Goal: Navigation & Orientation: Find specific page/section

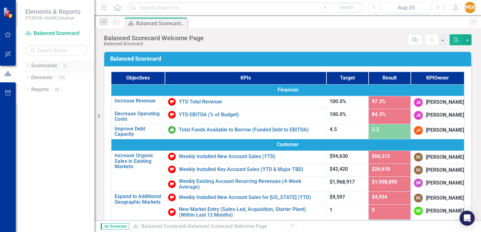
click at [40, 65] on link "Scorecards" at bounding box center [44, 65] width 26 height 7
click at [8, 33] on icon "button" at bounding box center [8, 34] width 7 height 5
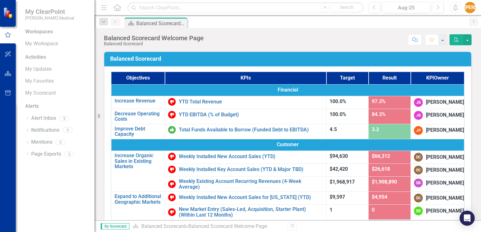
click at [9, 14] on img at bounding box center [8, 12] width 11 height 11
click at [8, 57] on button "button" at bounding box center [8, 54] width 14 height 13
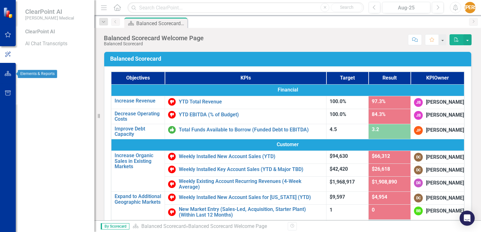
click at [9, 72] on icon "button" at bounding box center [8, 73] width 7 height 5
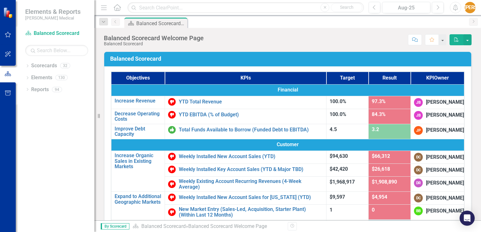
click at [117, 8] on icon at bounding box center [117, 7] width 7 height 7
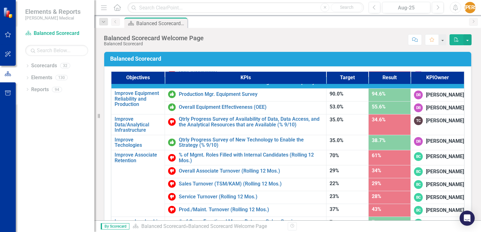
scroll to position [31, 0]
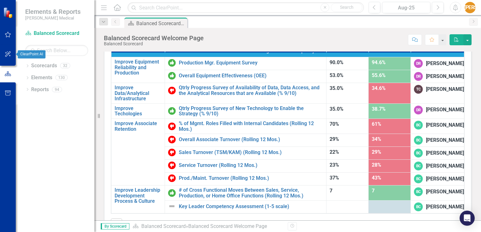
click at [8, 54] on icon "button" at bounding box center [8, 54] width 7 height 5
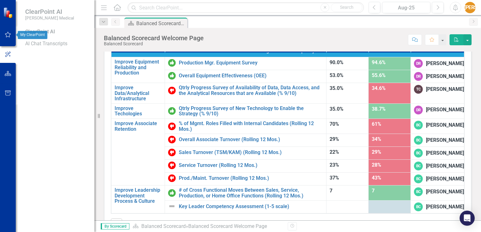
click at [12, 35] on button "button" at bounding box center [8, 34] width 14 height 13
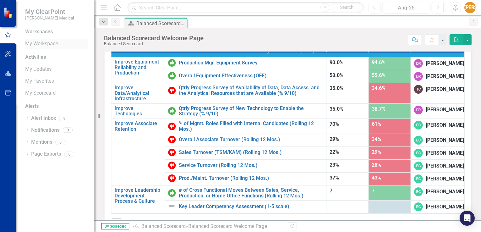
click at [36, 45] on link "My Workspace" at bounding box center [56, 43] width 63 height 7
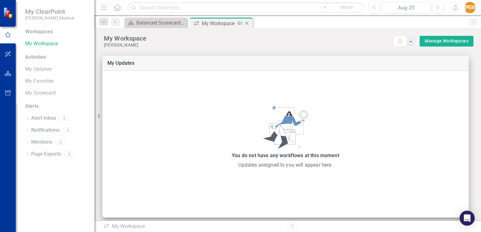
click at [246, 23] on icon at bounding box center [246, 23] width 3 height 3
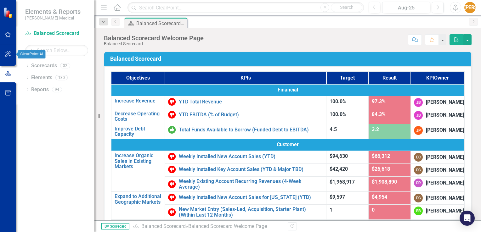
click at [8, 52] on icon "button" at bounding box center [8, 54] width 7 height 5
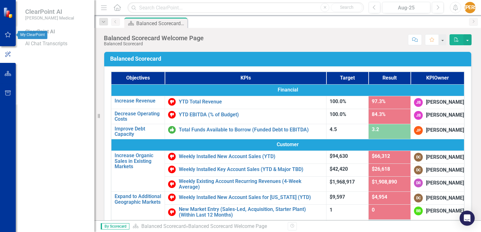
click at [7, 35] on icon "button" at bounding box center [8, 34] width 7 height 5
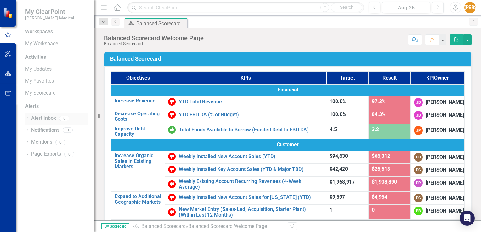
click at [39, 121] on link "Alert Inbox" at bounding box center [43, 118] width 25 height 7
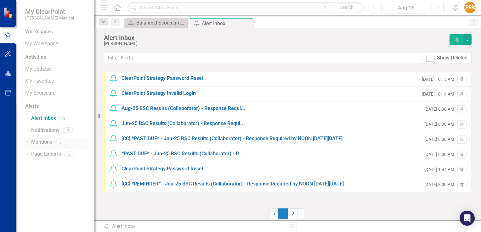
click at [42, 143] on link "Mentions" at bounding box center [41, 142] width 21 height 7
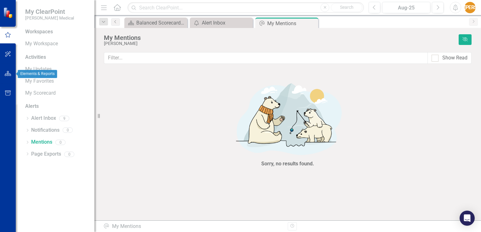
click at [9, 76] on button "button" at bounding box center [8, 73] width 14 height 13
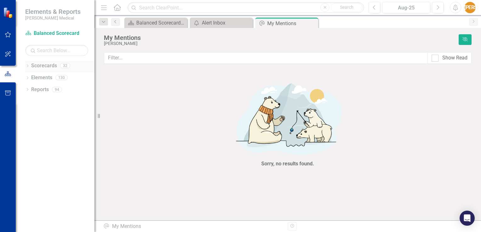
click at [29, 67] on icon "Dropdown" at bounding box center [27, 66] width 4 height 3
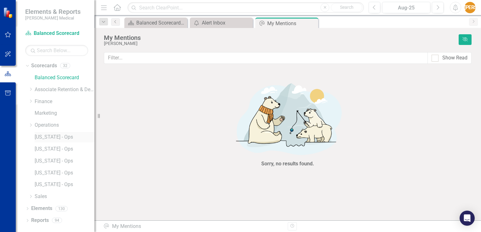
click at [48, 138] on link "[US_STATE] - Ops" at bounding box center [65, 137] width 60 height 7
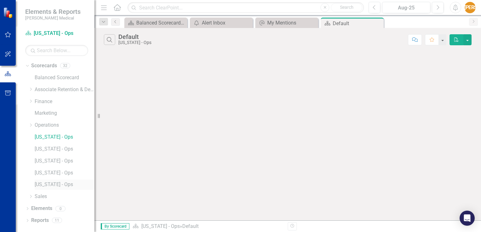
click at [42, 187] on link "[US_STATE] - Ops" at bounding box center [65, 184] width 60 height 7
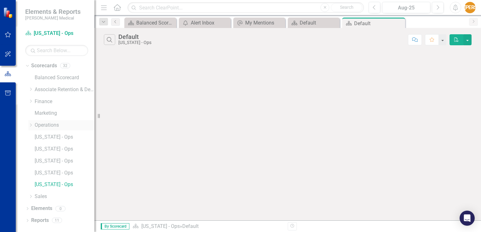
click at [30, 127] on div "Dropdown" at bounding box center [30, 125] width 5 height 5
click at [31, 125] on icon "Dropdown" at bounding box center [30, 124] width 4 height 5
click at [33, 100] on icon "Dropdown" at bounding box center [30, 101] width 5 height 4
click at [33, 100] on div "Dropdown" at bounding box center [31, 101] width 6 height 3
drag, startPoint x: 33, startPoint y: 100, endPoint x: 31, endPoint y: 88, distance: 11.7
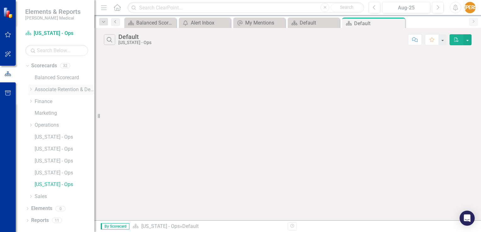
click at [31, 88] on icon "Dropdown" at bounding box center [30, 89] width 5 height 4
click at [46, 113] on link "Retention" at bounding box center [67, 113] width 53 height 7
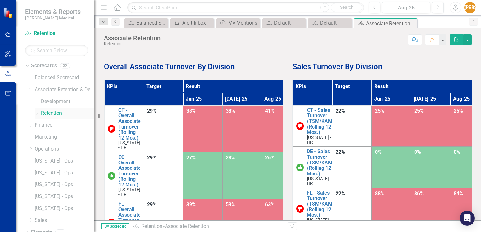
click at [38, 113] on icon "Dropdown" at bounding box center [37, 113] width 5 height 4
click at [60, 175] on link "[US_STATE] - HR" at bounding box center [70, 173] width 47 height 7
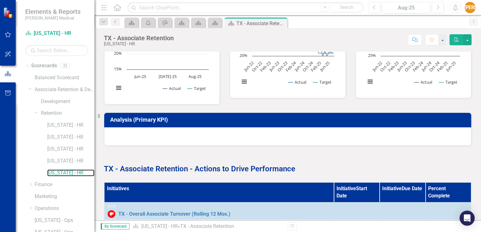
scroll to position [286, 0]
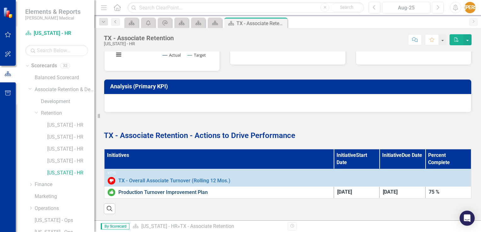
click at [243, 190] on link "Production Turnover Improvement Plan" at bounding box center [224, 193] width 212 height 6
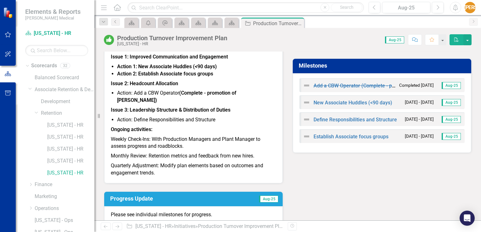
scroll to position [126, 0]
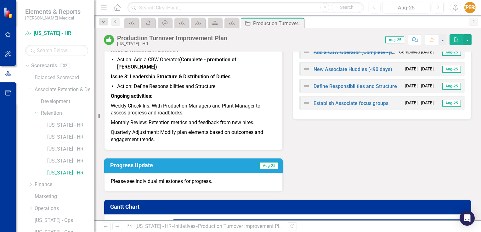
click at [155, 142] on p "Quarterly Adjustment: Modify plan elements based on outcomes and engagement tre…" at bounding box center [193, 136] width 165 height 16
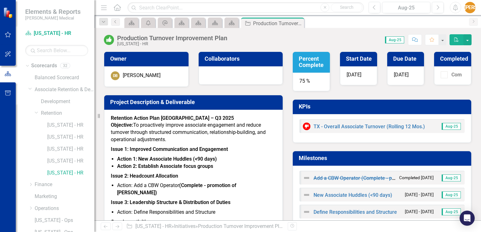
scroll to position [31, 0]
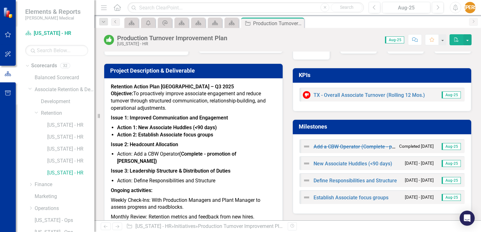
click at [331, 208] on div "Add a CBW Operator (Complete - promotion of [PERSON_NAME]) Completed [DATE] Aug…" at bounding box center [382, 174] width 178 height 80
click at [467, 38] on button "button" at bounding box center [467, 39] width 8 height 11
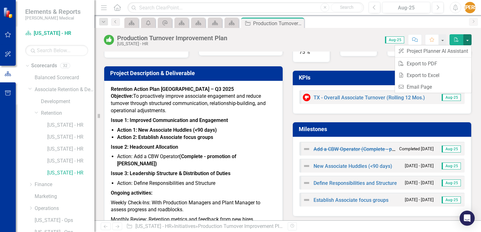
scroll to position [0, 0]
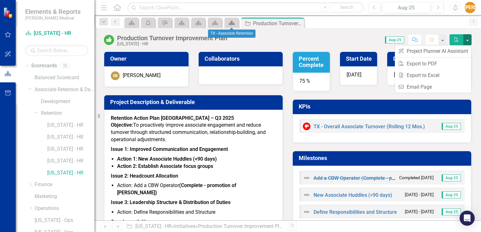
click at [230, 22] on icon "Scorecard" at bounding box center [231, 22] width 6 height 5
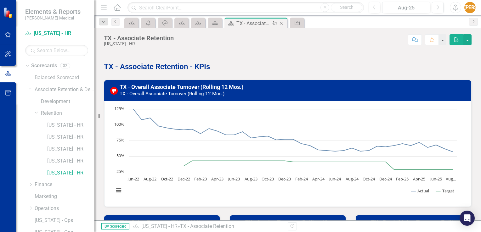
click at [282, 22] on icon at bounding box center [281, 23] width 3 height 3
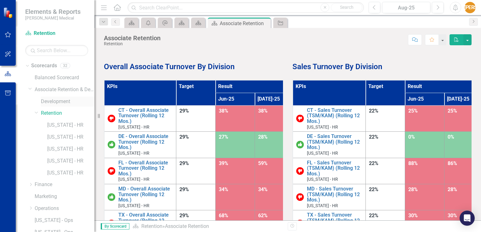
click at [50, 101] on link "Development" at bounding box center [67, 101] width 53 height 7
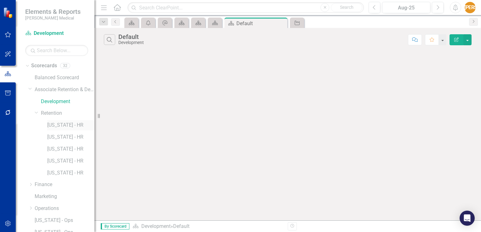
click at [57, 127] on link "[US_STATE] - HR" at bounding box center [70, 125] width 47 height 7
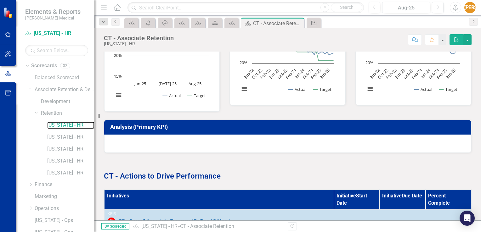
scroll to position [274, 0]
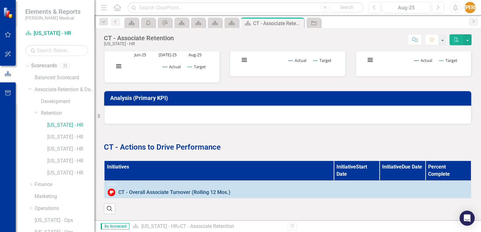
click at [142, 190] on link "CT - Overall Associate Turnover (Rolling 12 Mos.)" at bounding box center [292, 193] width 349 height 6
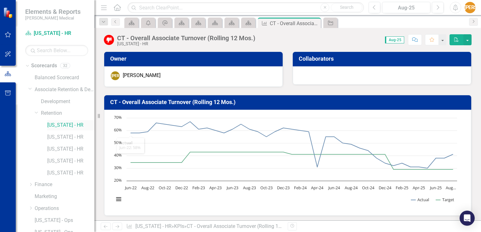
click at [60, 125] on link "[US_STATE] - HR" at bounding box center [70, 125] width 47 height 7
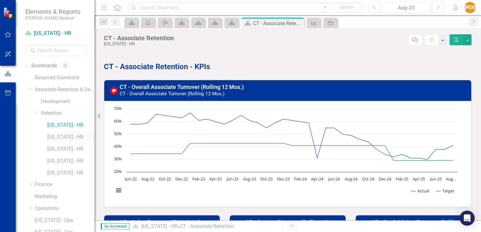
click at [59, 135] on link "[US_STATE] - HR" at bounding box center [70, 137] width 47 height 7
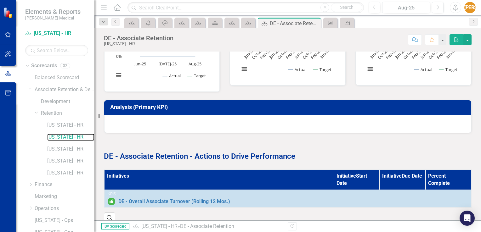
scroll to position [274, 0]
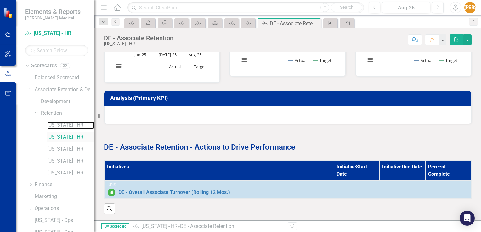
drag, startPoint x: 62, startPoint y: 126, endPoint x: 59, endPoint y: 135, distance: 9.2
click at [62, 126] on link "[US_STATE] - HR" at bounding box center [70, 125] width 47 height 7
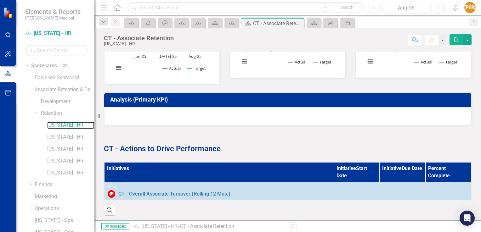
scroll to position [274, 0]
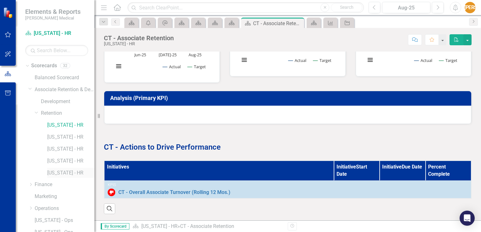
click at [60, 175] on link "[US_STATE] - HR" at bounding box center [70, 173] width 47 height 7
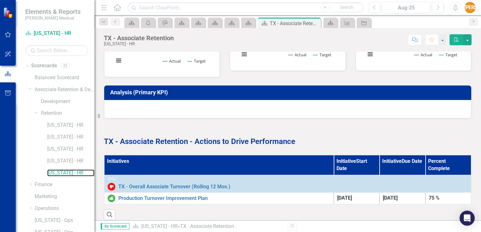
scroll to position [286, 0]
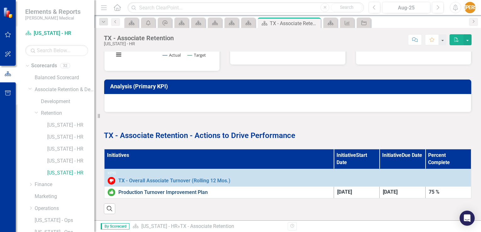
click at [185, 190] on link "Production Turnover Improvement Plan" at bounding box center [224, 193] width 212 height 6
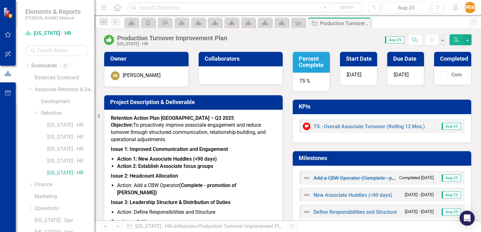
click at [214, 151] on strong "Issue 1: Improved Communication and Engagement" at bounding box center [169, 149] width 117 height 6
click at [178, 170] on span "Retention Action Plan TX – Q3 2025 Objective: To proactively improve associate …" at bounding box center [193, 192] width 165 height 154
click at [181, 180] on span "Retention Action Plan TX – Q3 2025 Objective: To proactively improve associate …" at bounding box center [193, 192] width 165 height 154
